Goal: Transaction & Acquisition: Purchase product/service

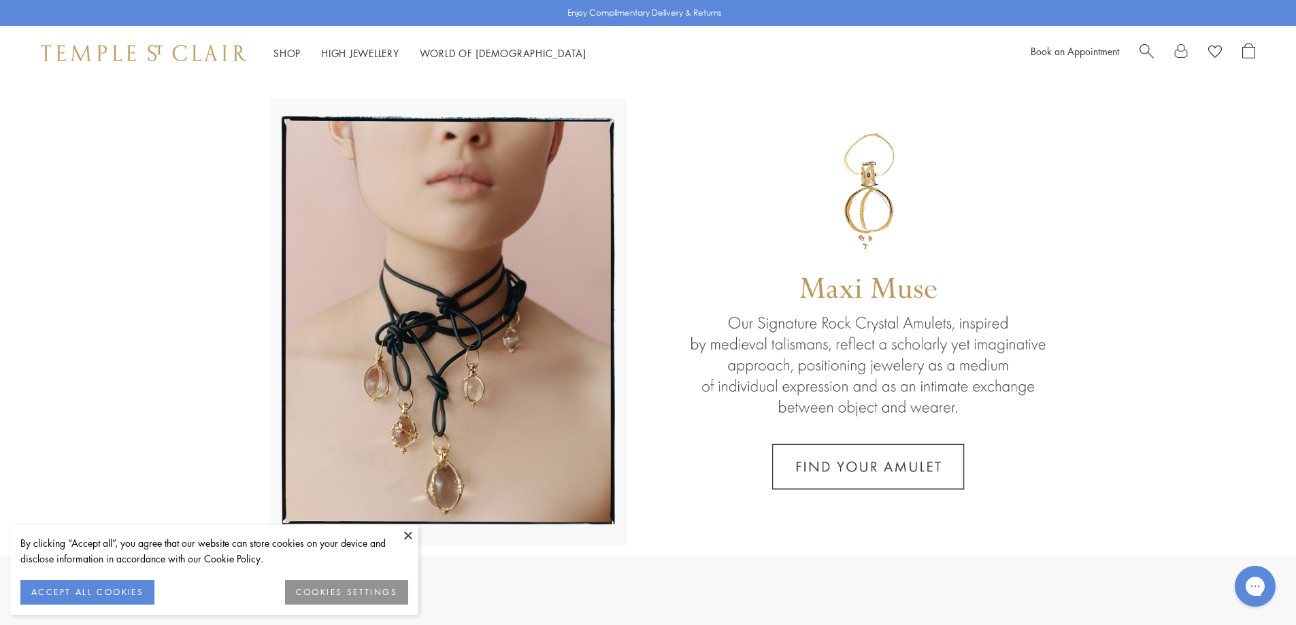
click at [1146, 50] on span "Search" at bounding box center [1147, 50] width 14 height 14
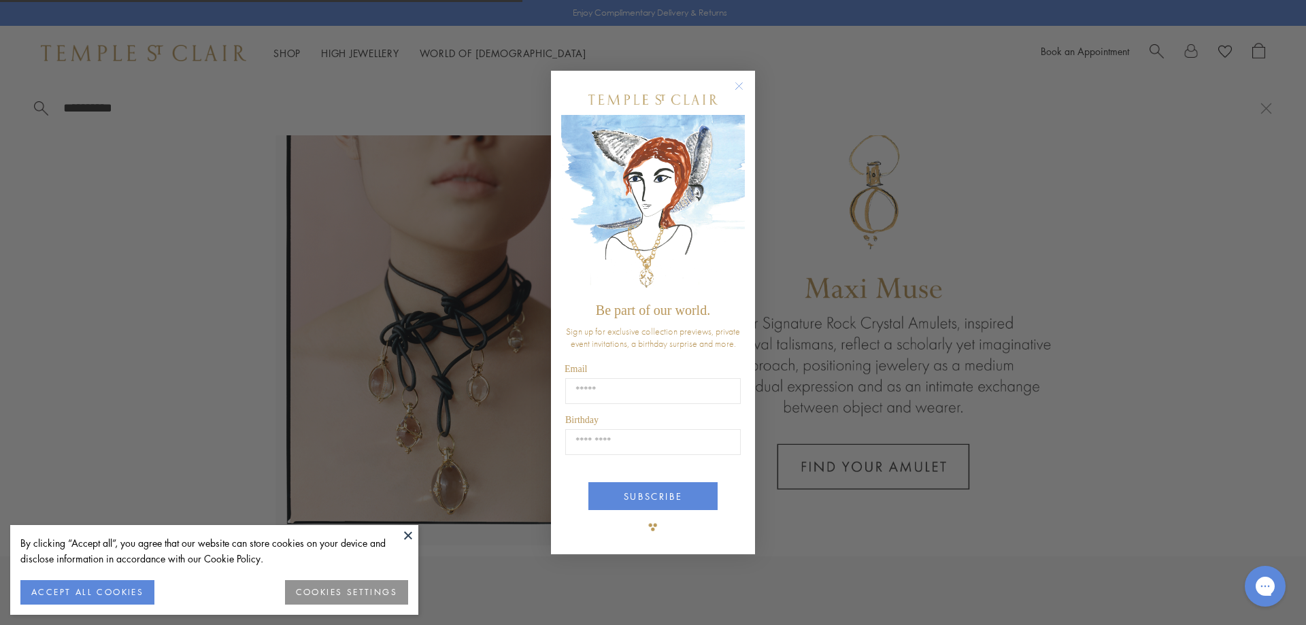
type input "**********"
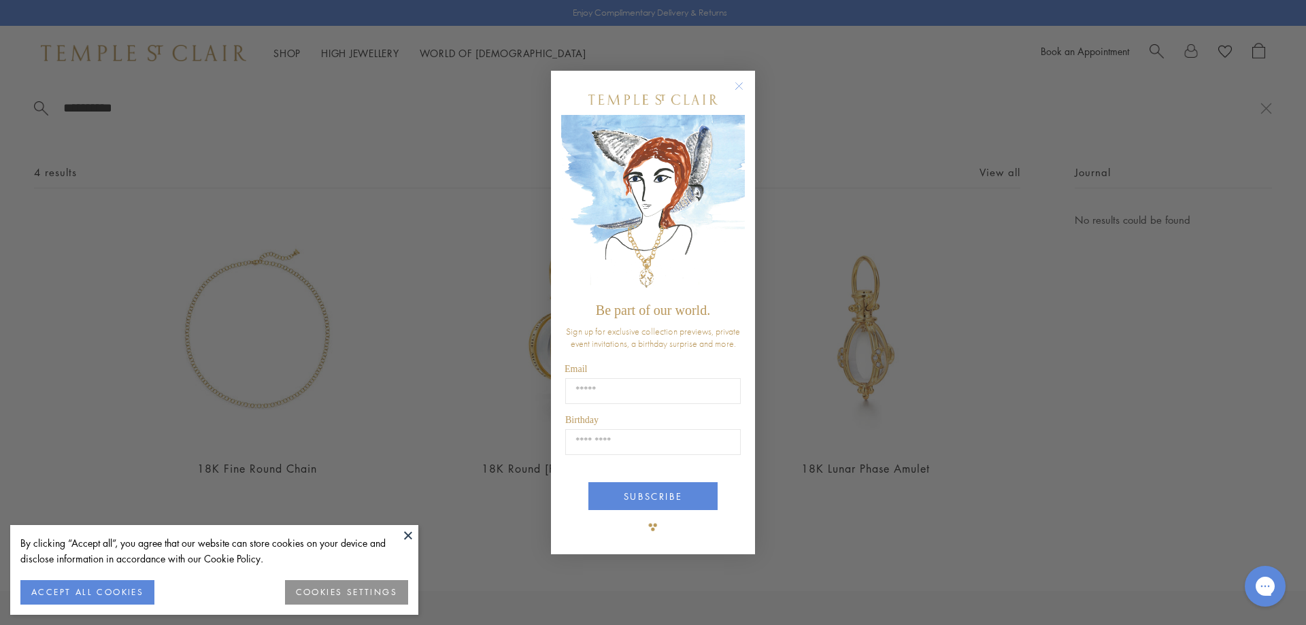
click at [743, 78] on circle "Close dialog" at bounding box center [739, 86] width 16 height 16
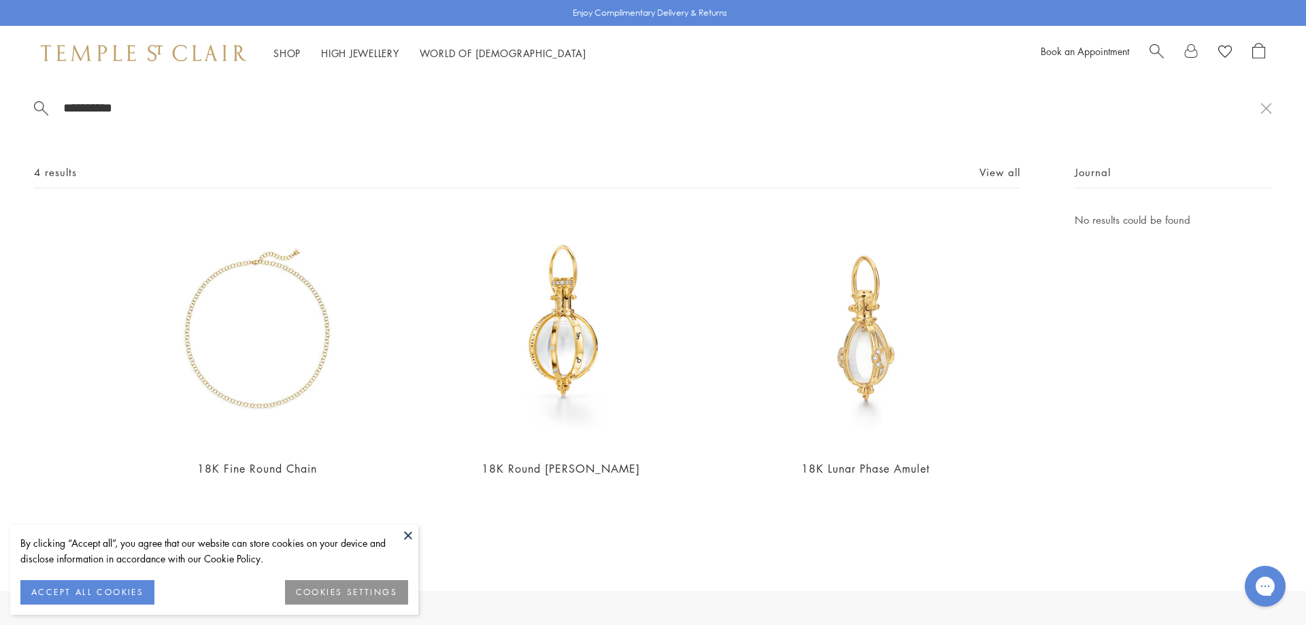
click at [410, 535] on button at bounding box center [408, 535] width 20 height 20
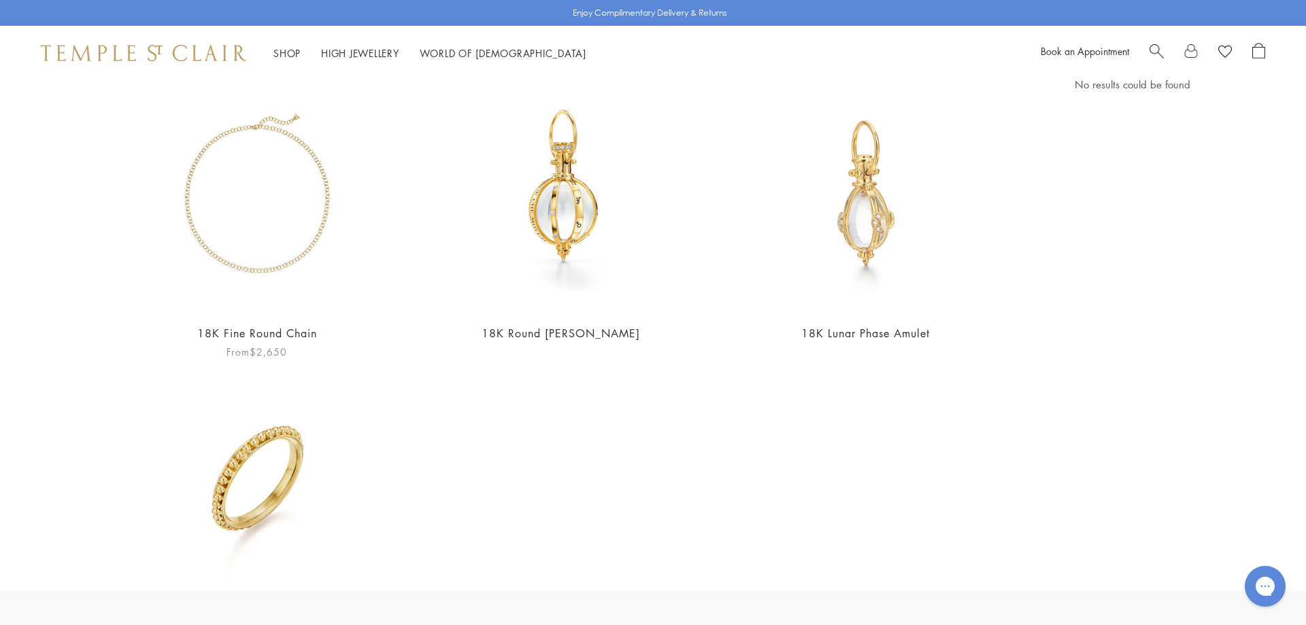
scroll to position [136, 0]
click at [293, 282] on img at bounding box center [257, 194] width 236 height 236
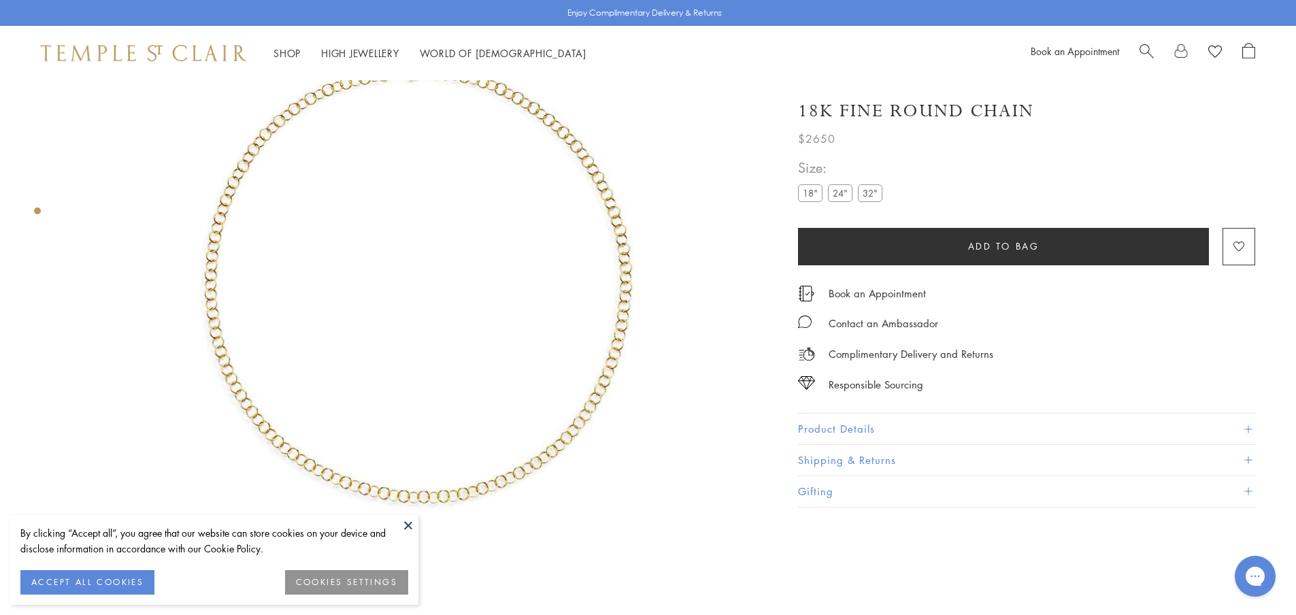
scroll to position [80, 0]
